Goal: Entertainment & Leisure: Consume media (video, audio)

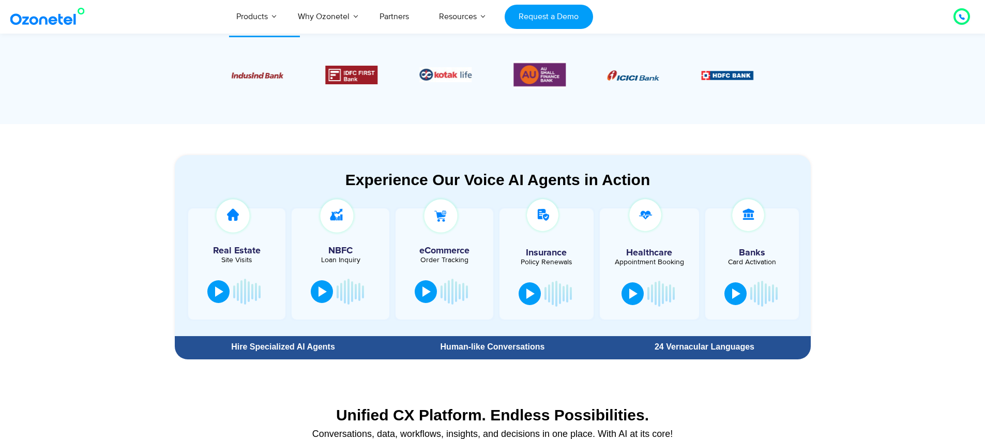
scroll to position [450, 0]
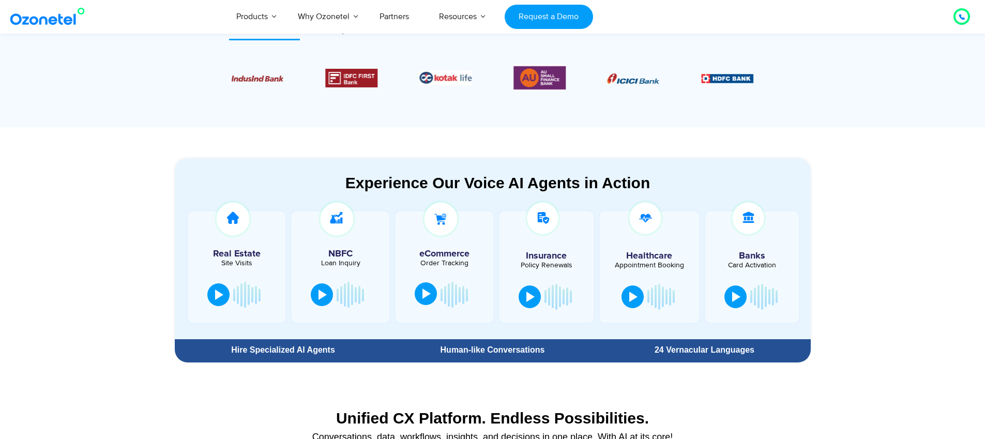
click at [432, 291] on button at bounding box center [426, 293] width 22 height 23
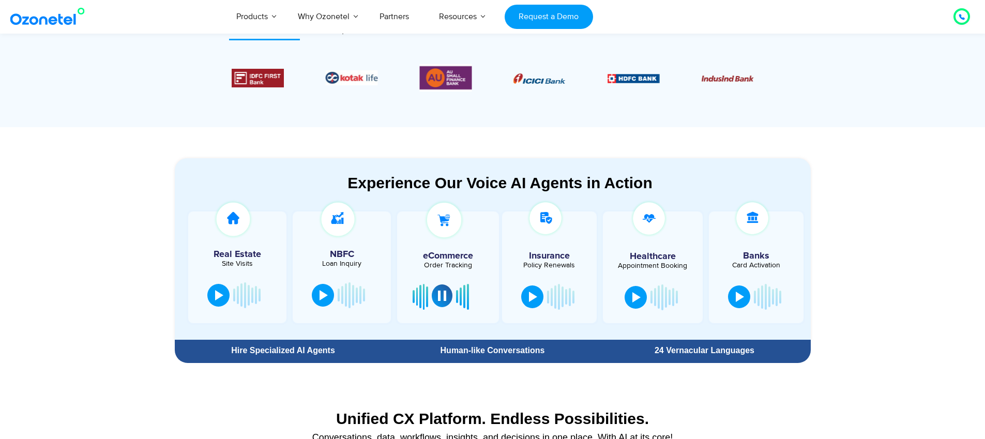
click at [444, 294] on div at bounding box center [442, 296] width 8 height 10
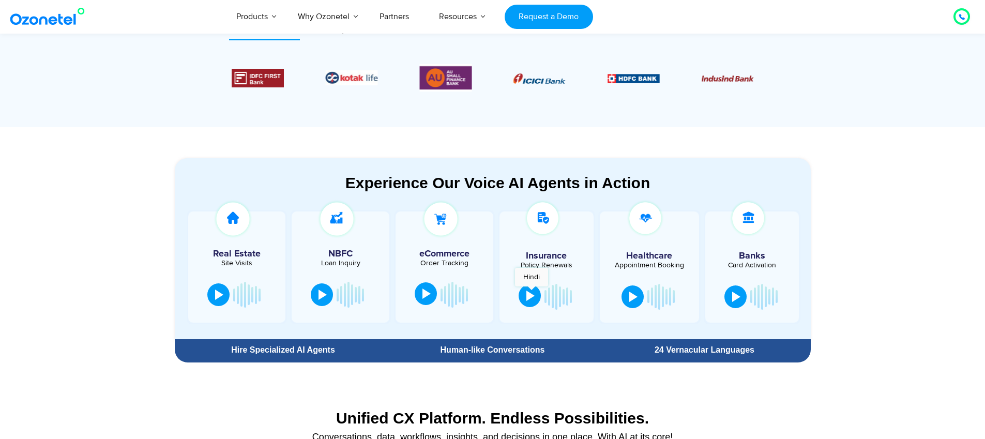
click at [532, 292] on div at bounding box center [531, 296] width 8 height 10
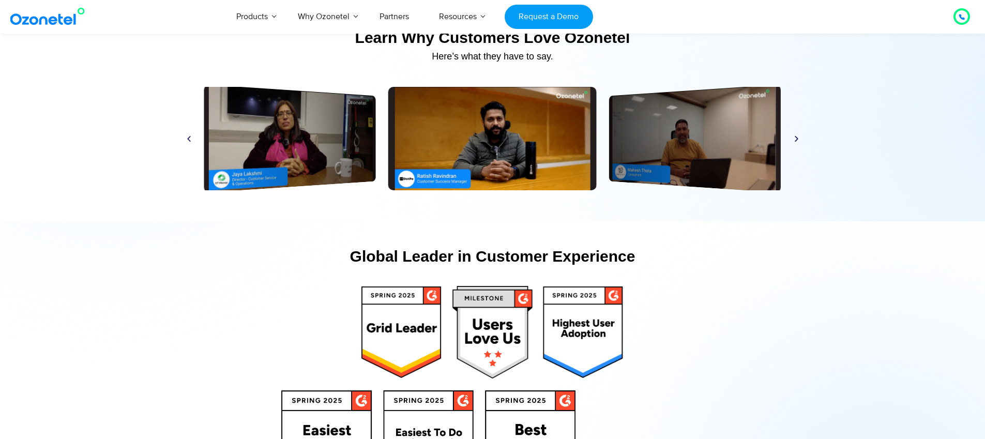
scroll to position [4940, 0]
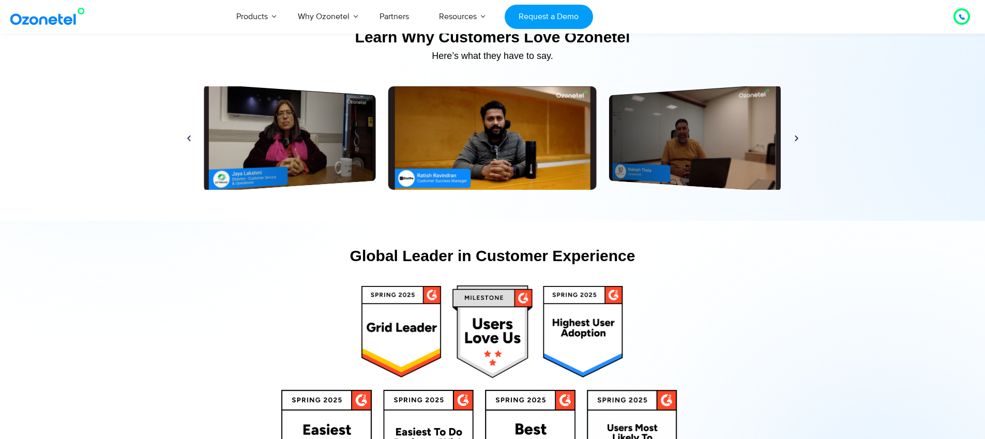
click at [481, 146] on div "Play" at bounding box center [492, 137] width 208 height 103
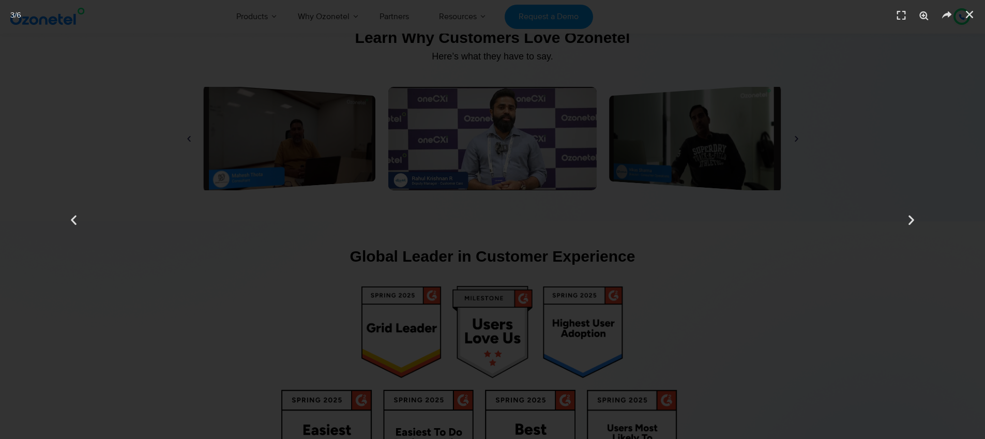
scroll to position [4942, 0]
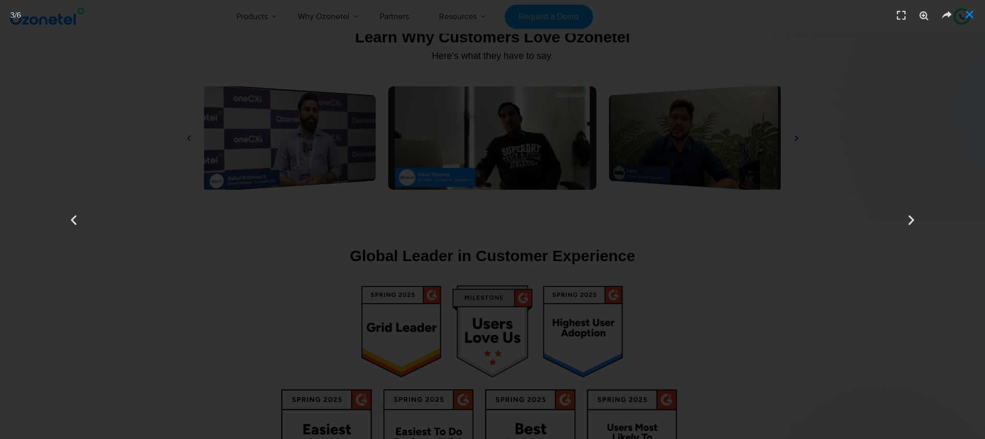
click at [966, 9] on icon "Close (Esc)" at bounding box center [970, 14] width 10 height 10
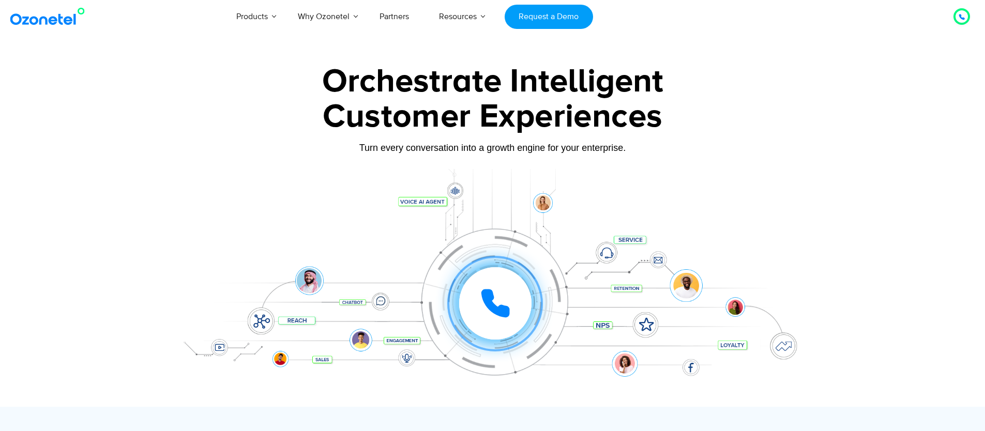
scroll to position [0, 0]
click at [961, 20] on icon at bounding box center [962, 17] width 6 height 6
click at [153, 13] on div at bounding box center [89, 17] width 162 height 24
